Goal: Information Seeking & Learning: Learn about a topic

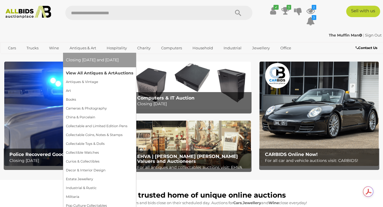
click at [87, 73] on link "View All Antiques & Art Auctions" at bounding box center [99, 73] width 67 height 9
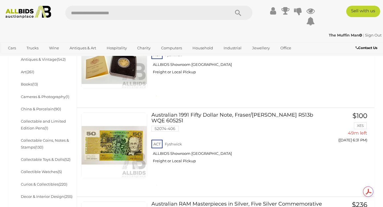
scroll to position [828, 0]
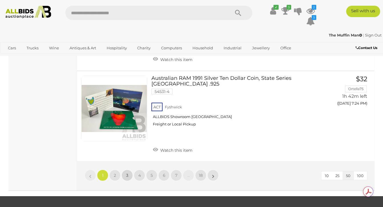
click at [124, 170] on link "3" at bounding box center [127, 175] width 11 height 11
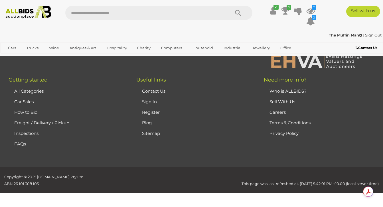
scroll to position [127, 0]
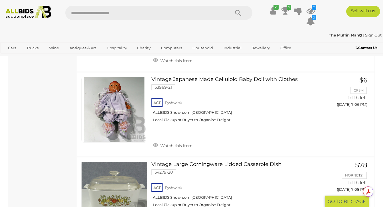
scroll to position [4576, 0]
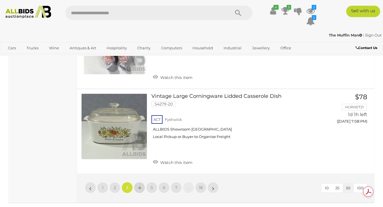
click at [139, 185] on span "4" at bounding box center [139, 187] width 3 height 5
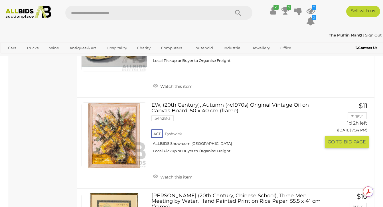
scroll to position [1206, 0]
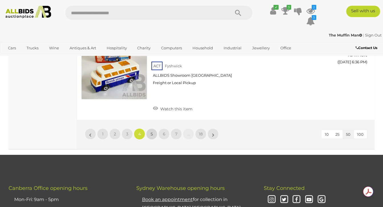
click at [151, 132] on span "5" at bounding box center [152, 134] width 2 height 5
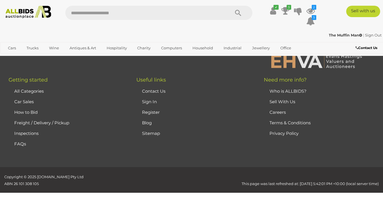
scroll to position [127, 0]
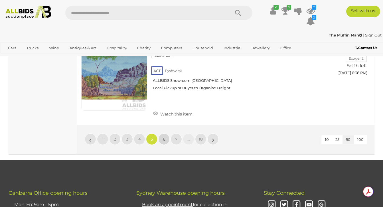
click at [162, 134] on link "6" at bounding box center [163, 139] width 11 height 11
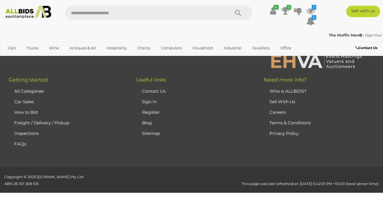
scroll to position [127, 0]
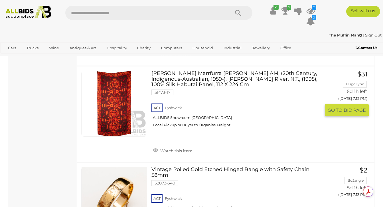
scroll to position [4394, 0]
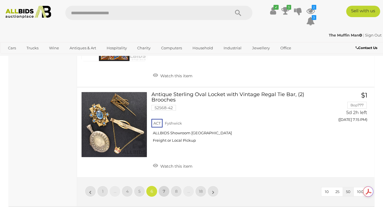
click at [165, 186] on link "7" at bounding box center [163, 191] width 11 height 11
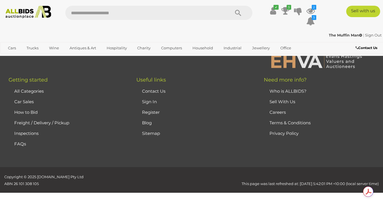
scroll to position [127, 0]
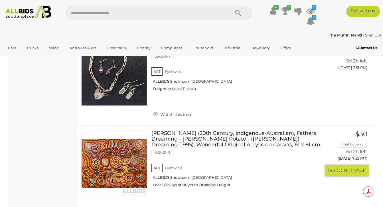
scroll to position [4609, 0]
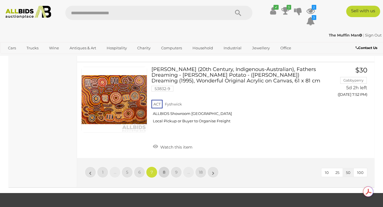
click at [164, 170] on span "8" at bounding box center [164, 172] width 3 height 5
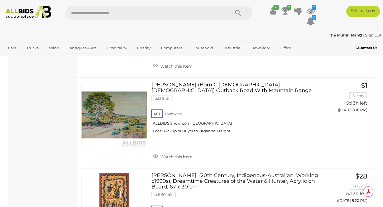
scroll to position [1841, 0]
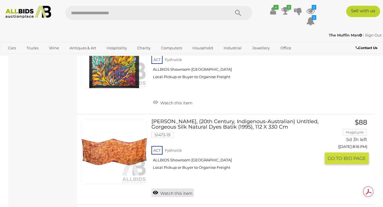
click at [163, 189] on link "Watch this item" at bounding box center [173, 193] width 43 height 9
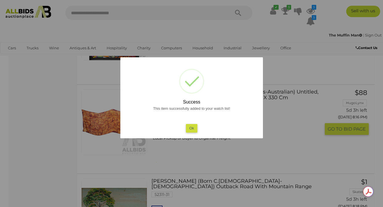
click at [190, 124] on div "This item successfully added to your watch list! Ok" at bounding box center [191, 118] width 131 height 27
click at [191, 129] on button "Ok" at bounding box center [192, 128] width 12 height 8
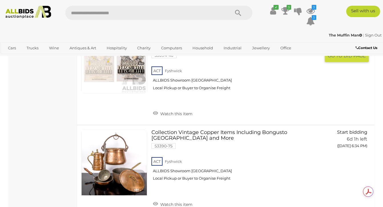
scroll to position [4568, 0]
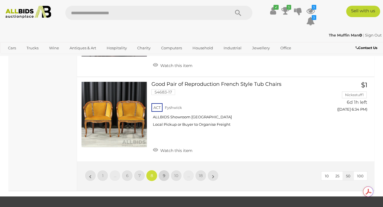
click at [165, 173] on span "9" at bounding box center [164, 175] width 3 height 5
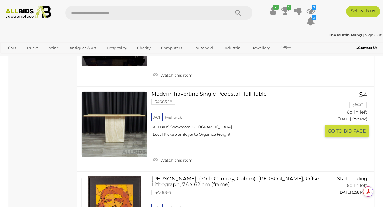
scroll to position [4297, 0]
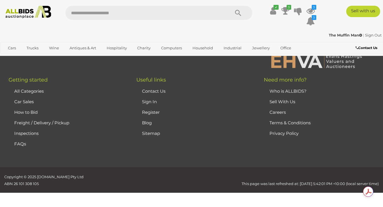
scroll to position [127, 0]
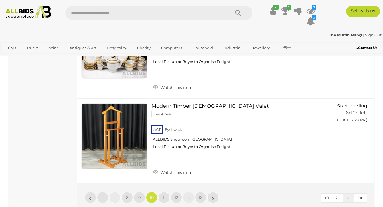
scroll to position [4465, 0]
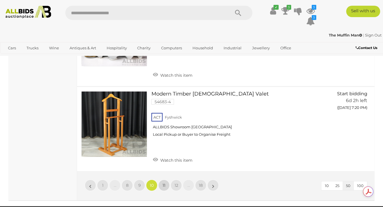
click at [164, 183] on span "11" at bounding box center [164, 185] width 3 height 5
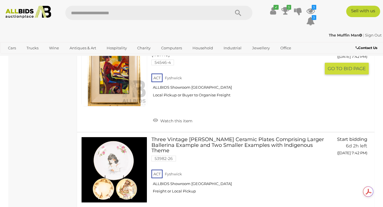
scroll to position [4531, 0]
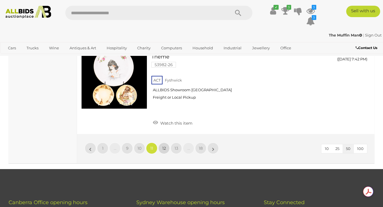
click at [166, 143] on link "12" at bounding box center [163, 148] width 11 height 11
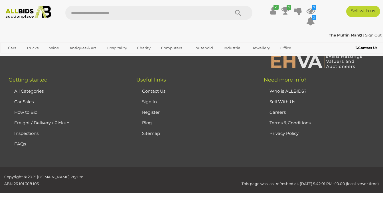
scroll to position [127, 0]
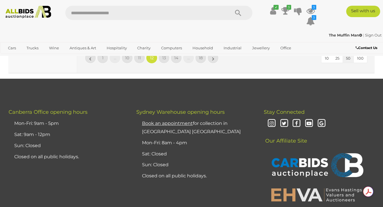
scroll to position [4444, 0]
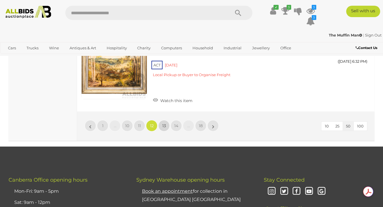
click at [164, 123] on span "13" at bounding box center [164, 125] width 4 height 5
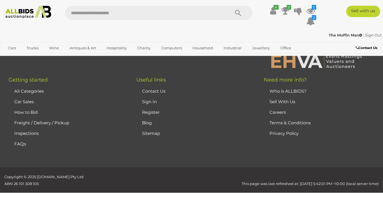
scroll to position [127, 0]
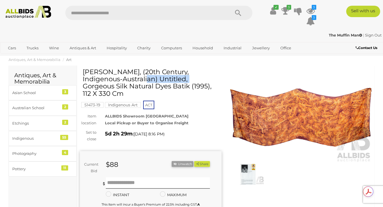
drag, startPoint x: 83, startPoint y: 73, endPoint x: 133, endPoint y: 71, distance: 50.0
click at [133, 71] on h1 "[PERSON_NAME], (20th Century, Indigenous-Australian) Untitled, Gorgeous Silk Na…" at bounding box center [152, 83] width 138 height 29
copy h1 "Joy Kngwarreye"
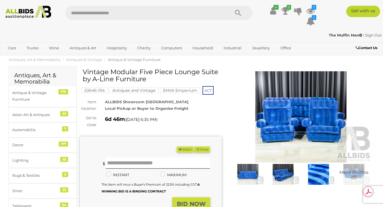
click at [346, 172] on span "More Photos (6)" at bounding box center [354, 175] width 29 height 10
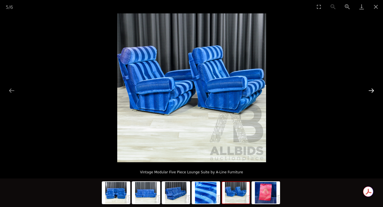
click at [370, 90] on button "Next slide" at bounding box center [372, 90] width 12 height 11
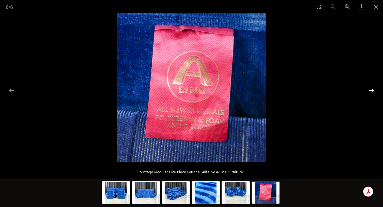
click at [369, 90] on button "Next slide" at bounding box center [372, 90] width 12 height 11
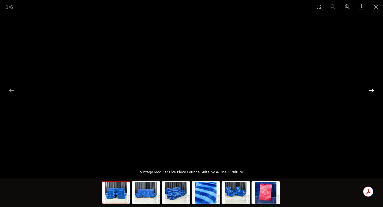
click at [369, 90] on button "Next slide" at bounding box center [372, 90] width 12 height 11
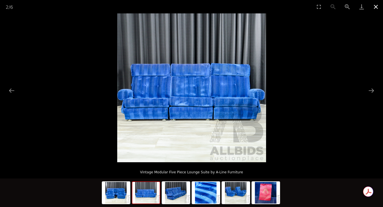
click at [376, 5] on button "Close gallery" at bounding box center [376, 6] width 14 height 13
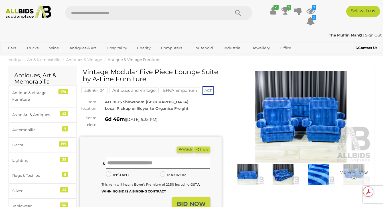
drag, startPoint x: 108, startPoint y: 86, endPoint x: 106, endPoint y: 95, distance: 9.8
click at [106, 95] on div "Vintage Modular Five Piece Lounge Suite by A-Line Furniture 53646-104 EHVA Empo…" at bounding box center [151, 163] width 142 height 188
copy div "53646-104"
click at [109, 15] on input "text" at bounding box center [144, 13] width 159 height 14
paste input "*********"
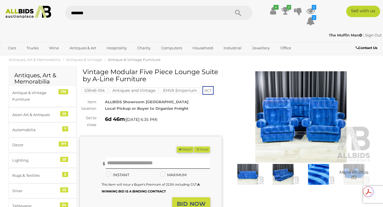
type input "*******"
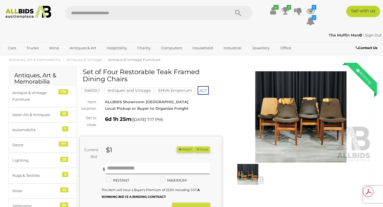
click at [108, 11] on input "text" at bounding box center [144, 13] width 159 height 14
type input "*******"
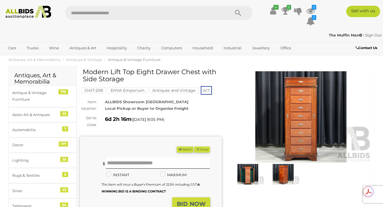
click at [248, 179] on img at bounding box center [248, 174] width 33 height 21
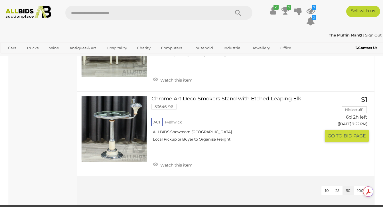
scroll to position [723, 0]
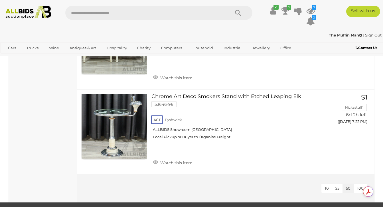
click at [236, 13] on icon "Search" at bounding box center [238, 13] width 6 height 9
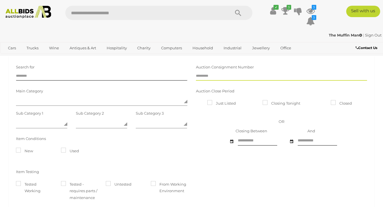
click at [225, 79] on input "text" at bounding box center [282, 76] width 172 height 9
paste input "*********"
type input "*****"
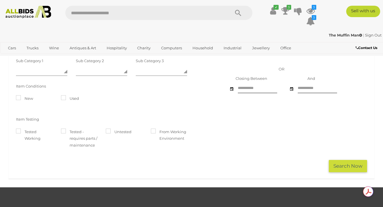
scroll to position [126, 0]
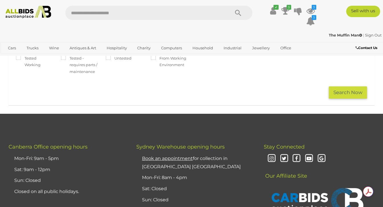
click at [348, 96] on button "Search Now" at bounding box center [348, 93] width 38 height 12
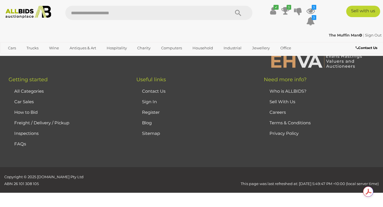
scroll to position [3457, 0]
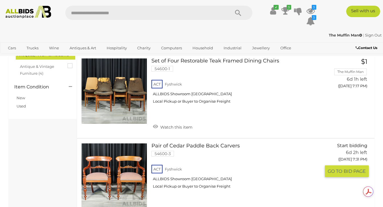
scroll to position [116, 0]
